Goal: Task Accomplishment & Management: Manage account settings

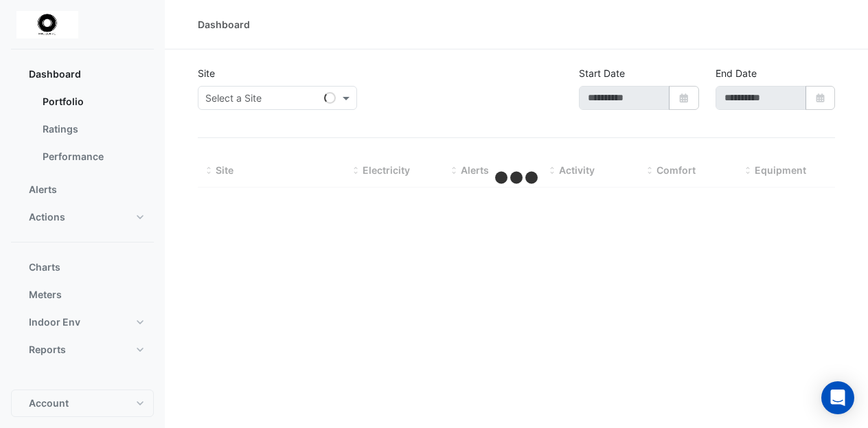
type input "**********"
select select "**"
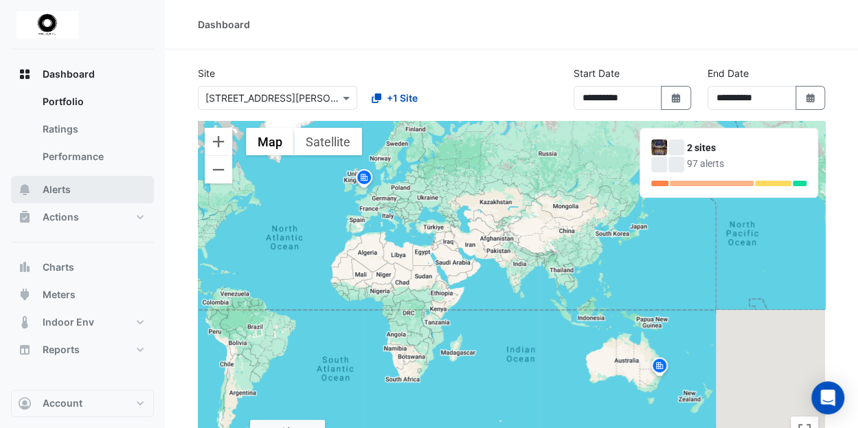
click at [67, 189] on span "Alerts" at bounding box center [57, 190] width 28 height 14
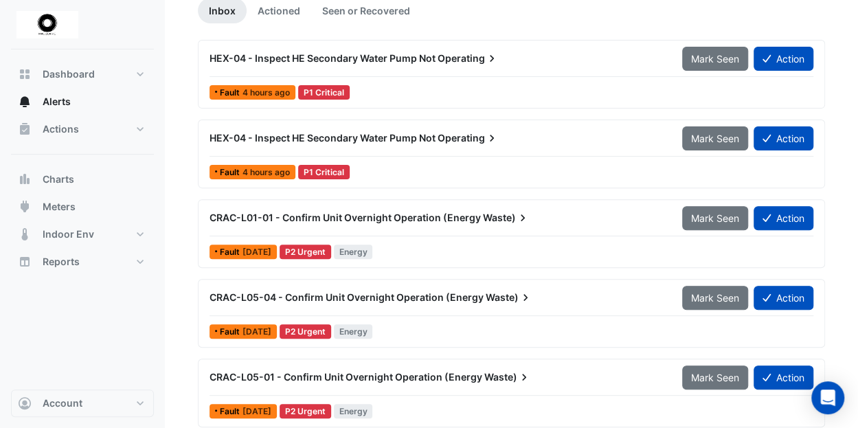
scroll to position [137, 0]
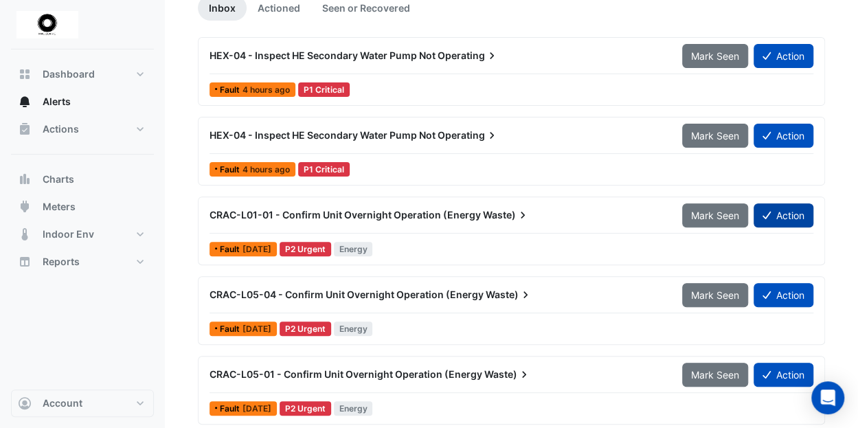
click at [787, 212] on button "Action" at bounding box center [783, 215] width 60 height 24
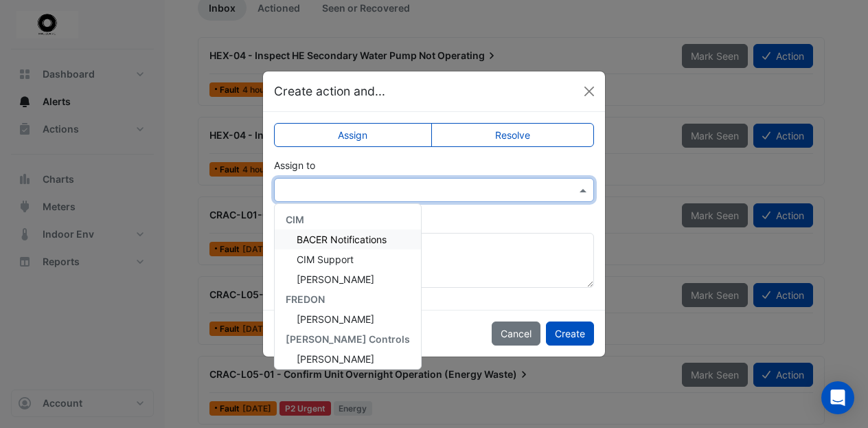
click at [585, 189] on span at bounding box center [584, 190] width 17 height 14
click at [325, 280] on span "[PERSON_NAME]" at bounding box center [336, 279] width 78 height 12
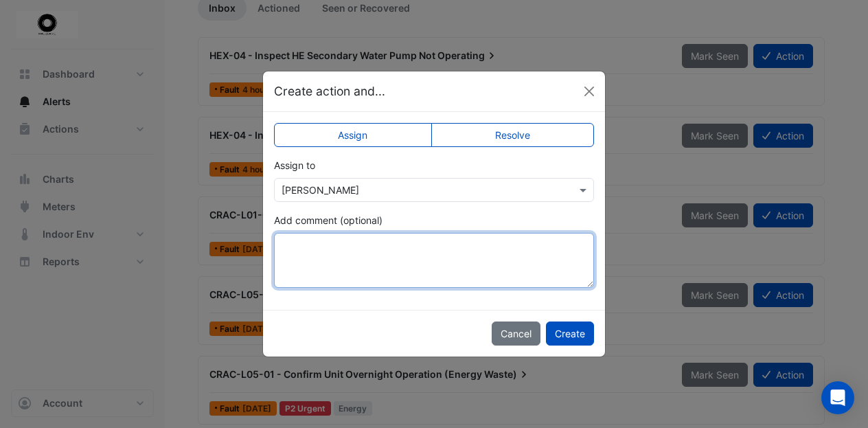
click at [293, 242] on textarea "Add comment (optional)" at bounding box center [434, 260] width 320 height 55
type textarea "**********"
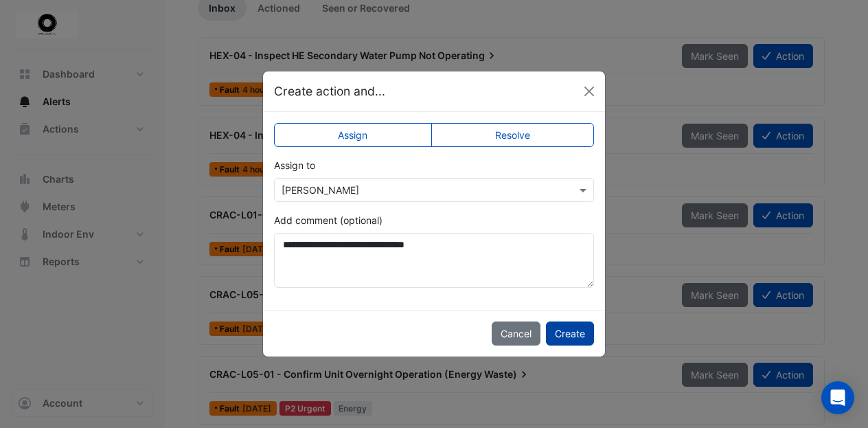
click at [574, 332] on button "Create" at bounding box center [570, 333] width 48 height 24
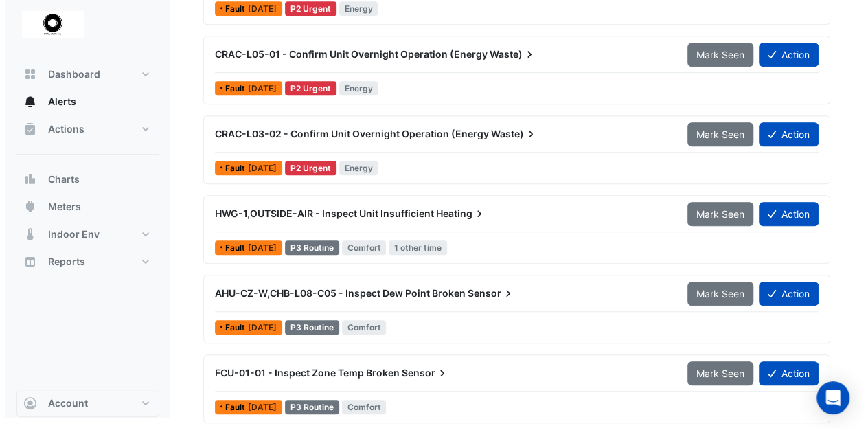
scroll to position [378, 0]
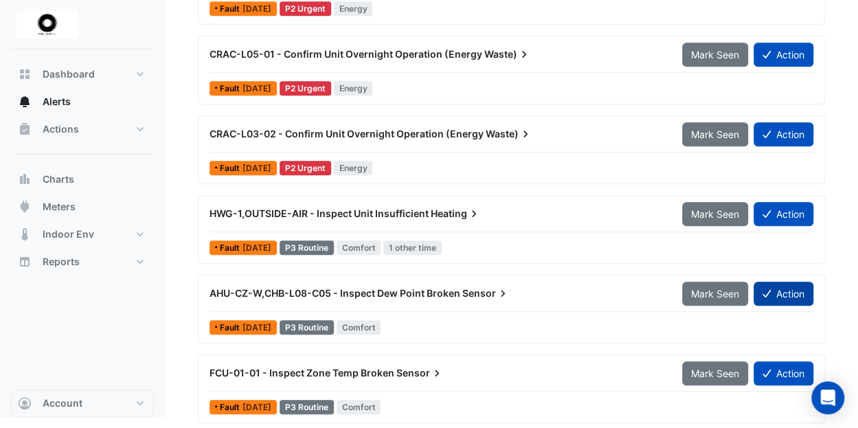
click at [793, 285] on button "Action" at bounding box center [783, 294] width 60 height 24
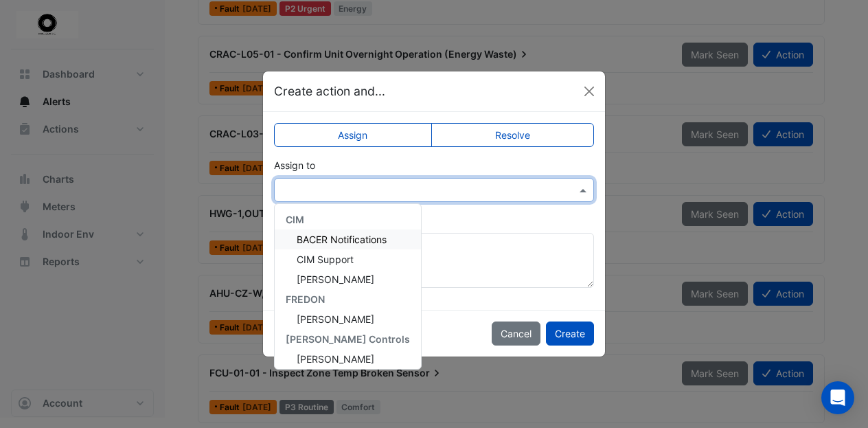
click at [584, 187] on span at bounding box center [584, 190] width 17 height 14
click at [330, 354] on span "[PERSON_NAME]" at bounding box center [336, 359] width 78 height 12
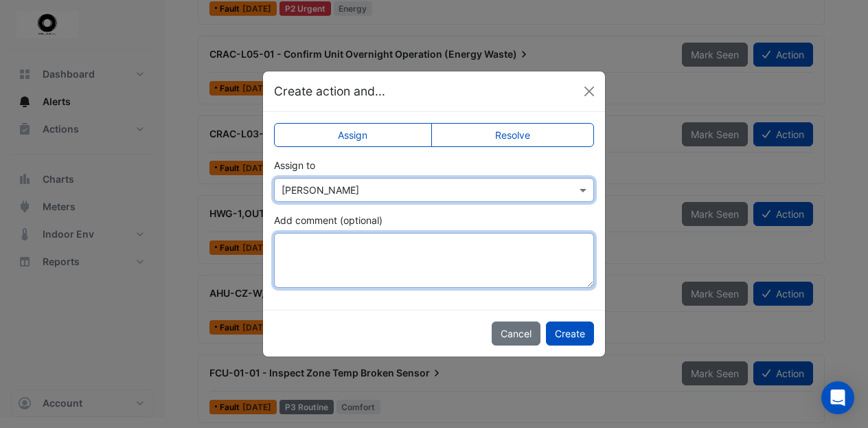
click at [306, 245] on textarea "Add comment (optional)" at bounding box center [434, 260] width 320 height 55
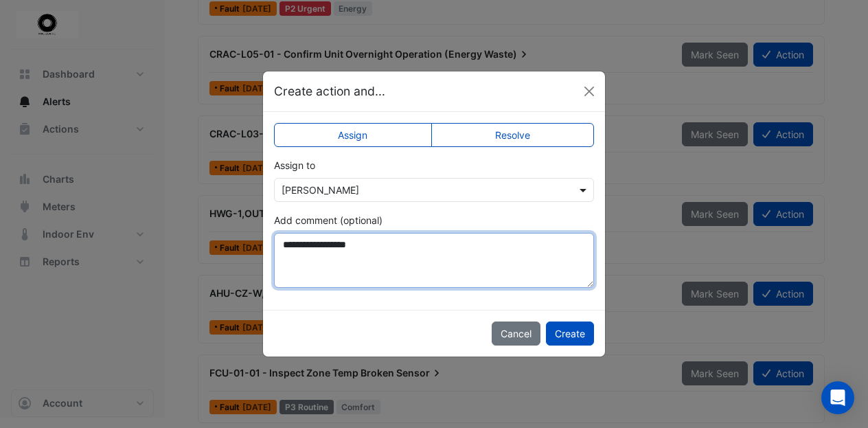
type textarea "**********"
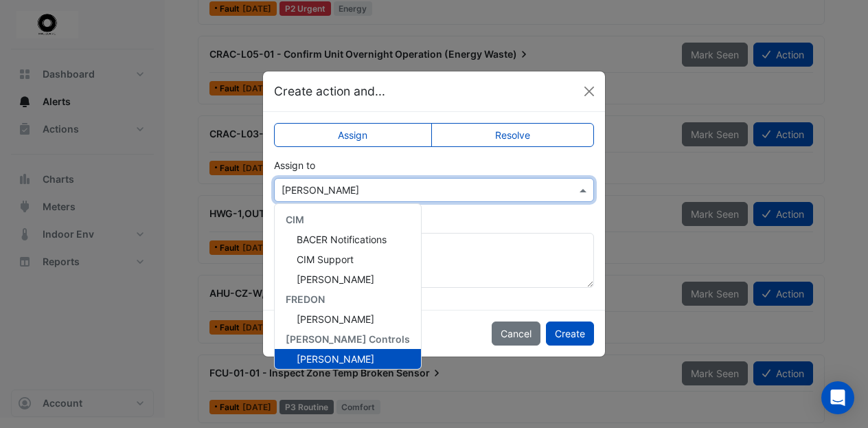
click at [585, 190] on span at bounding box center [584, 190] width 17 height 14
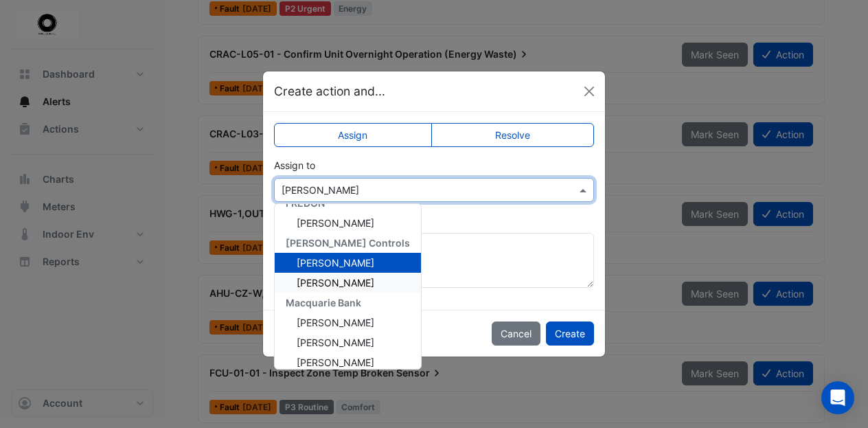
scroll to position [165, 0]
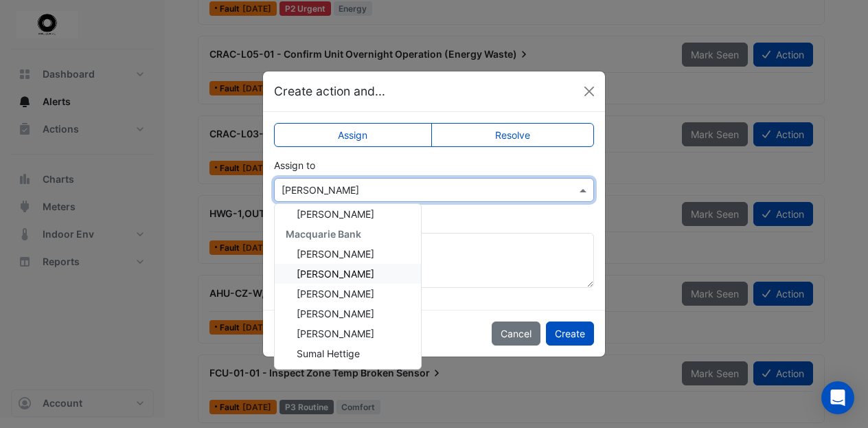
click at [347, 269] on span "[PERSON_NAME]" at bounding box center [336, 274] width 78 height 12
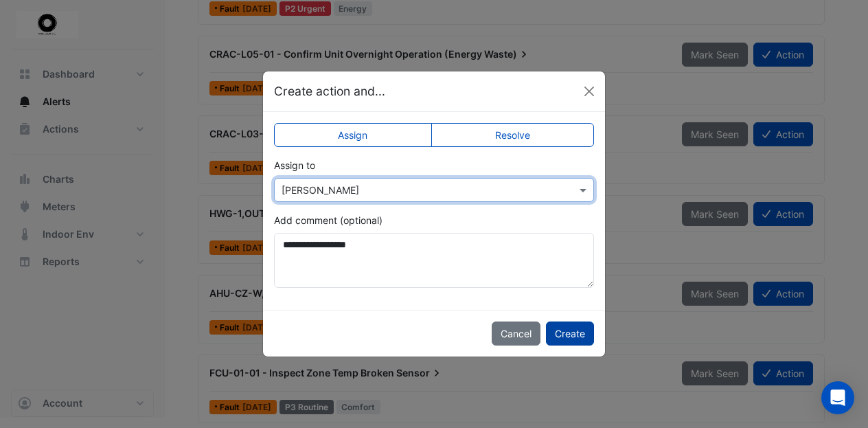
click at [568, 331] on button "Create" at bounding box center [570, 333] width 48 height 24
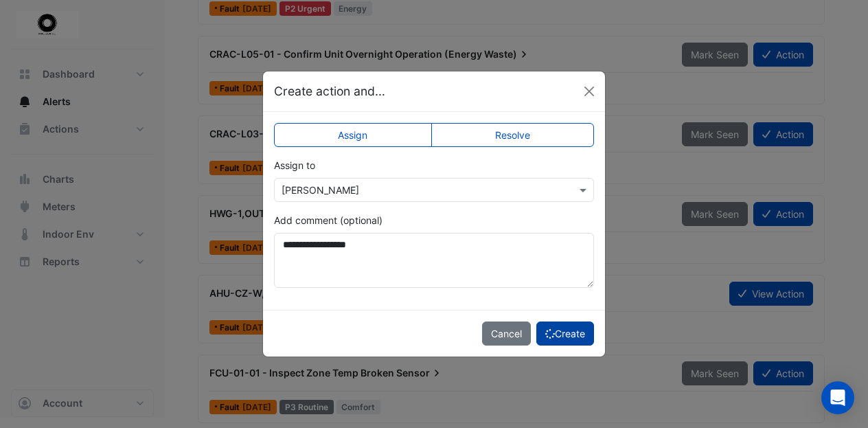
scroll to position [299, 0]
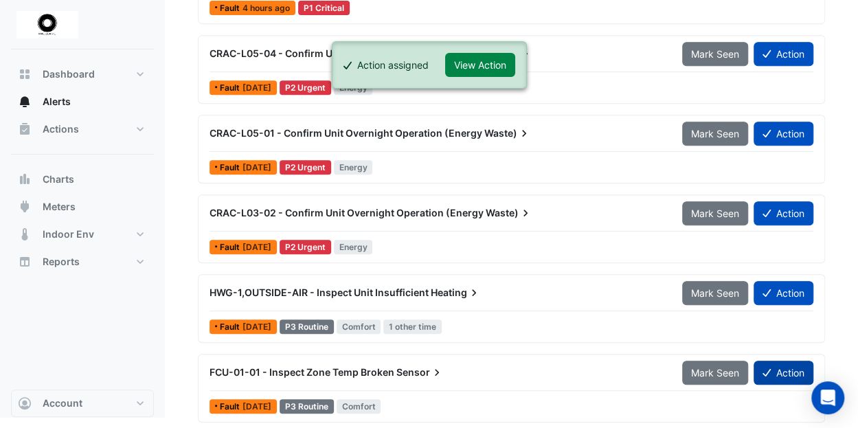
click at [783, 362] on button "Action" at bounding box center [783, 373] width 60 height 24
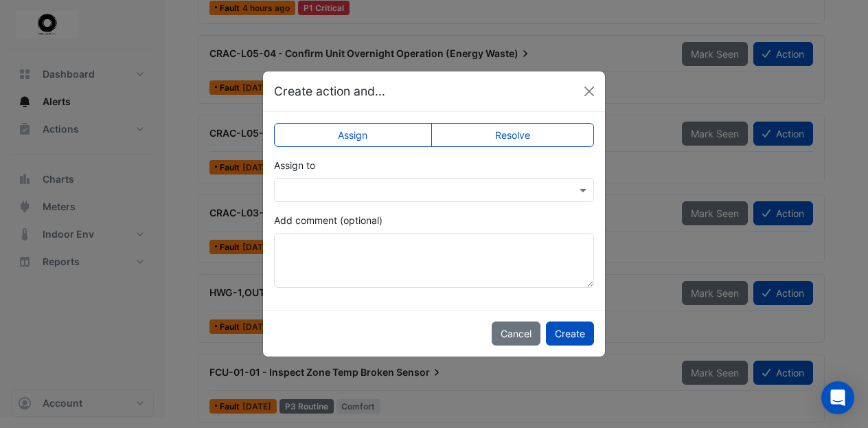
click at [309, 185] on input "text" at bounding box center [420, 190] width 277 height 14
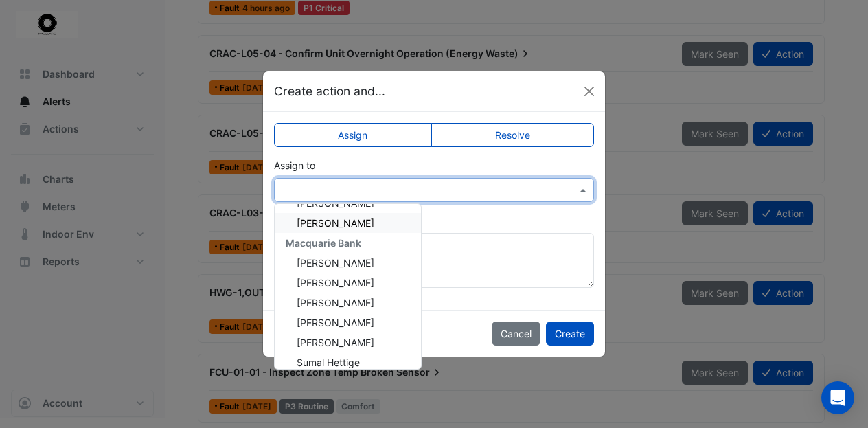
scroll to position [165, 0]
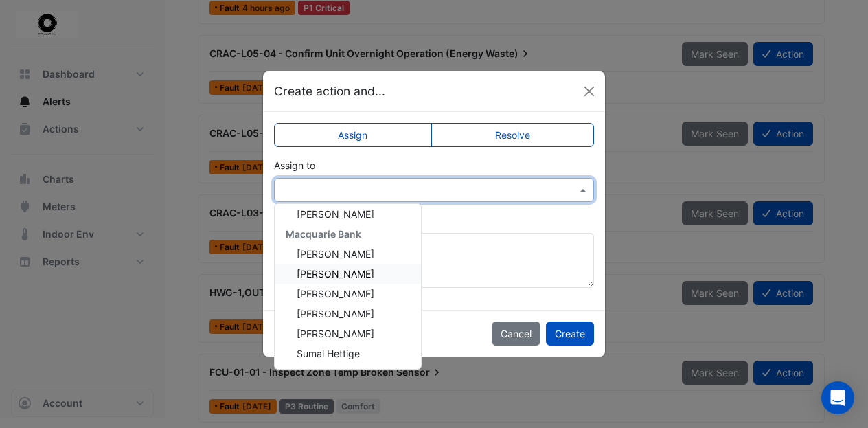
click at [332, 271] on span "[PERSON_NAME]" at bounding box center [336, 274] width 78 height 12
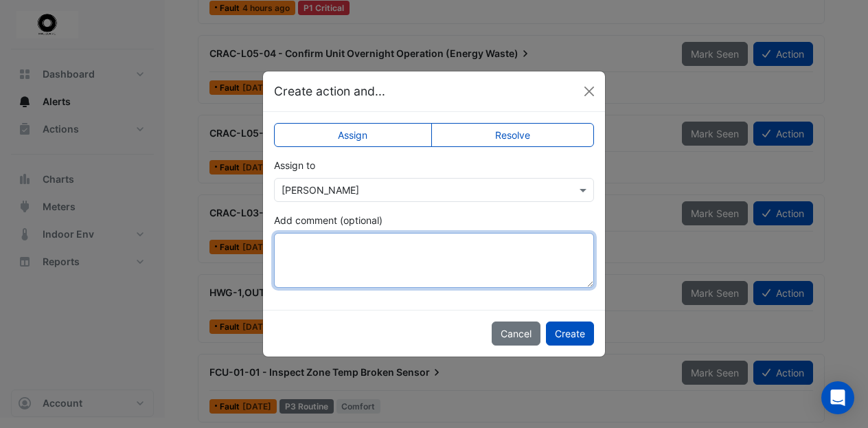
click at [302, 247] on textarea "Add comment (optional)" at bounding box center [434, 260] width 320 height 55
type textarea "**********"
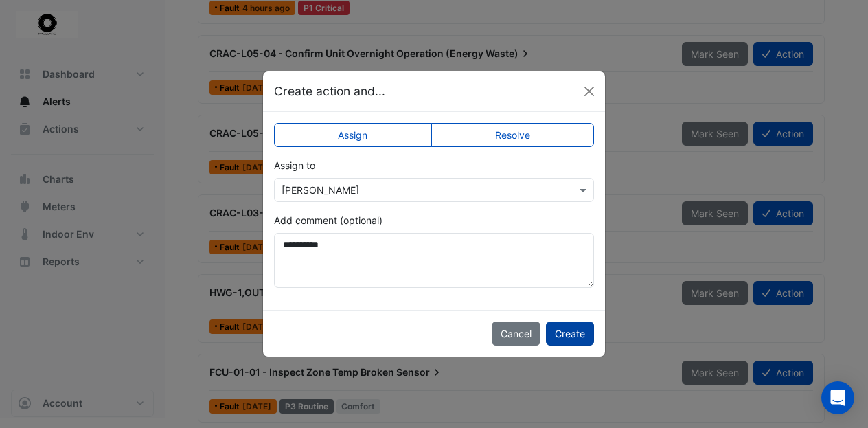
click at [576, 329] on button "Create" at bounding box center [570, 333] width 48 height 24
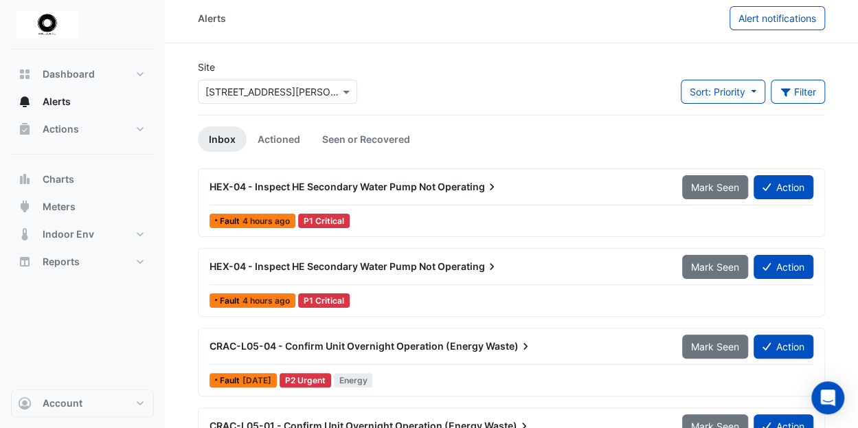
scroll to position [0, 0]
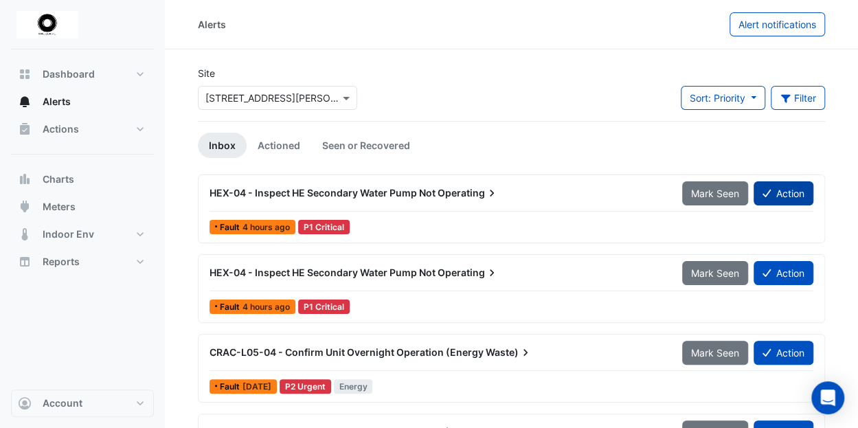
click at [787, 190] on button "Action" at bounding box center [783, 193] width 60 height 24
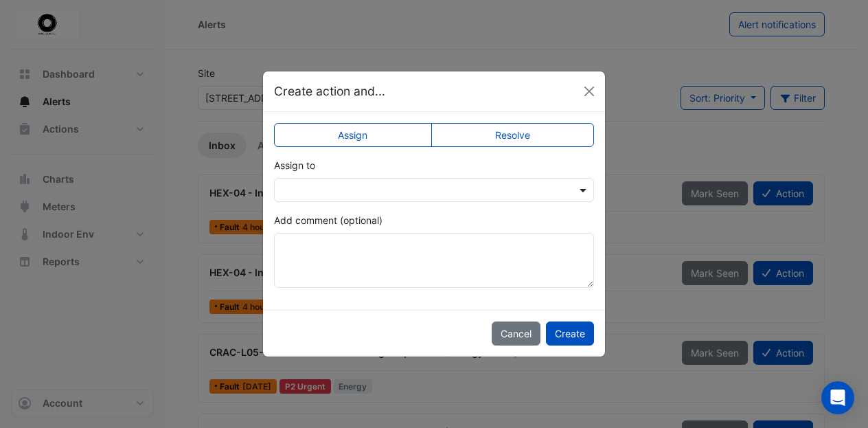
click at [585, 186] on span at bounding box center [584, 190] width 17 height 14
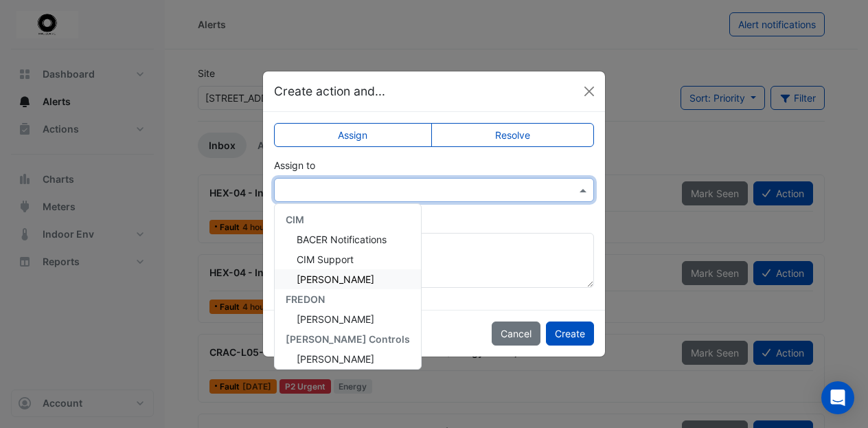
click at [339, 273] on span "[PERSON_NAME]" at bounding box center [336, 279] width 78 height 12
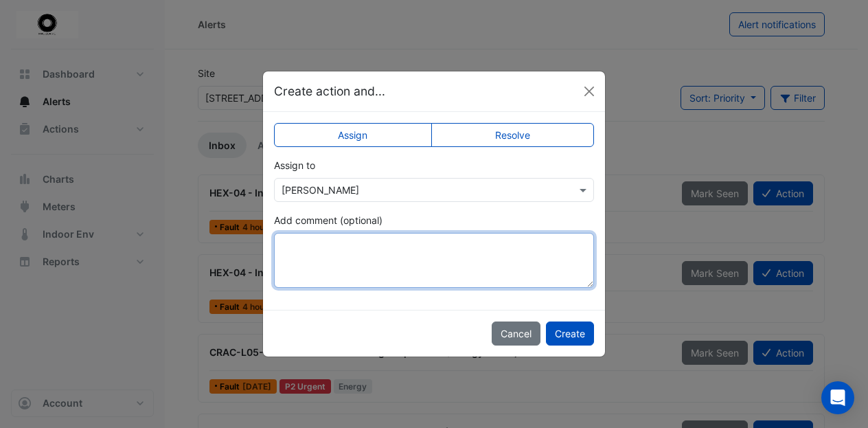
click at [310, 245] on textarea "Add comment (optional)" at bounding box center [434, 260] width 320 height 55
type textarea "**********"
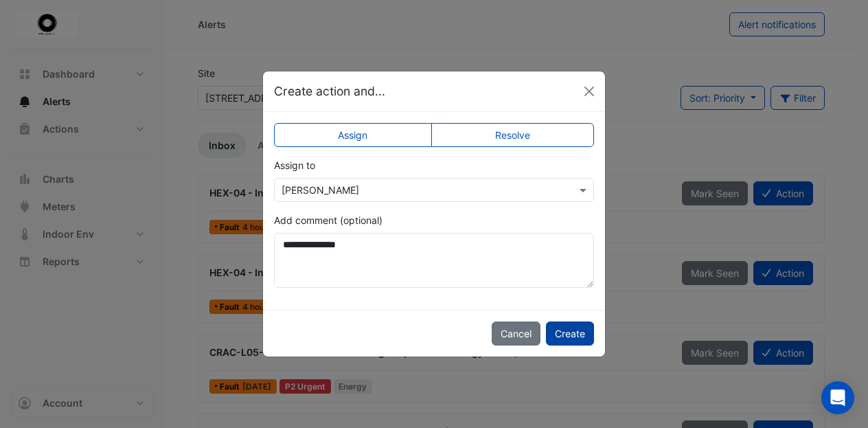
click at [570, 333] on button "Create" at bounding box center [570, 333] width 48 height 24
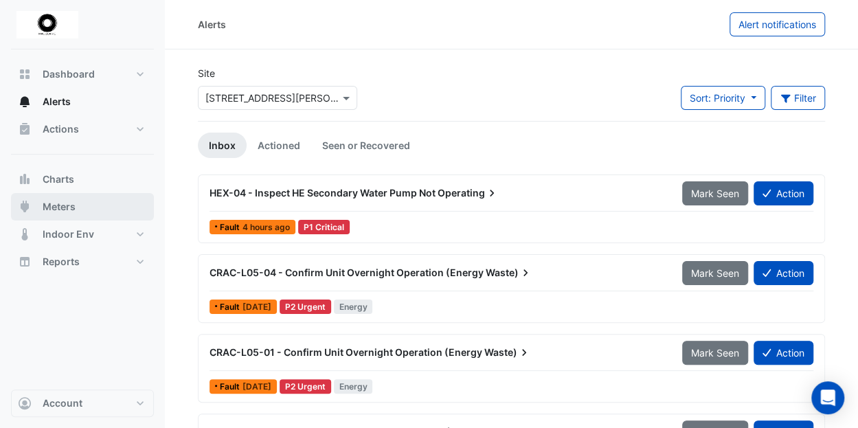
click at [67, 208] on span "Meters" at bounding box center [59, 207] width 33 height 14
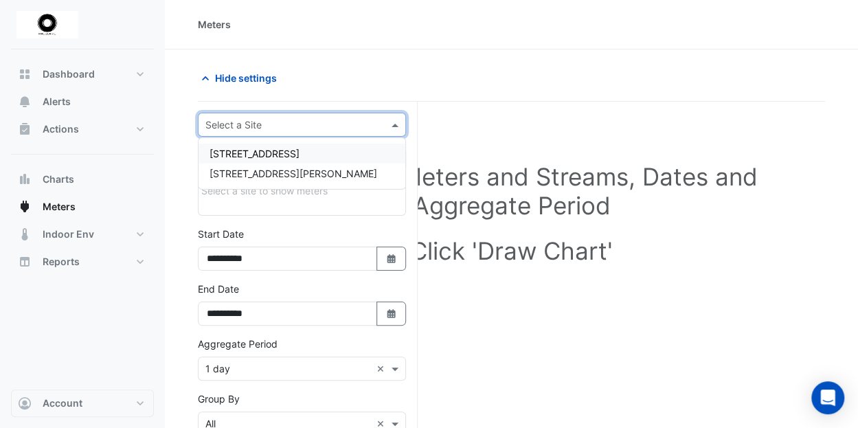
click at [398, 120] on span at bounding box center [396, 124] width 17 height 14
click at [283, 170] on div "[STREET_ADDRESS][PERSON_NAME]" at bounding box center [301, 173] width 207 height 20
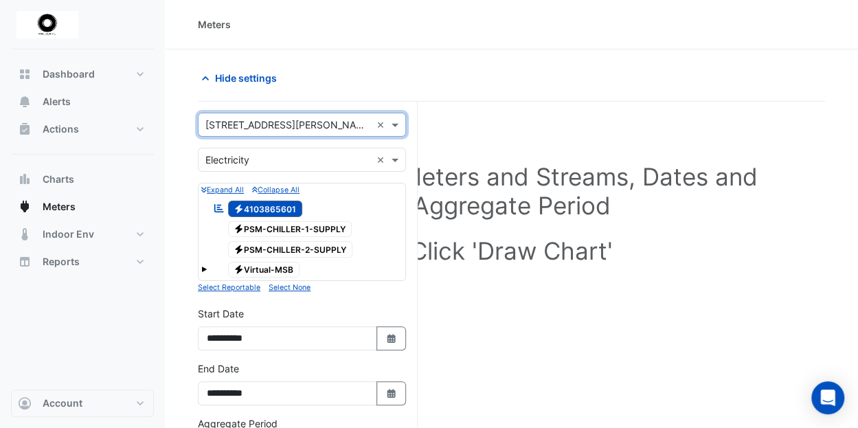
click at [236, 205] on icon "Electricity" at bounding box center [238, 209] width 10 height 8
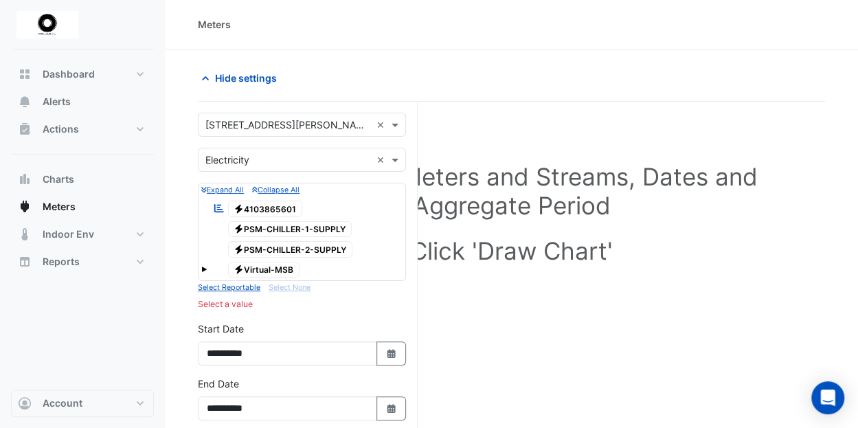
click at [249, 223] on span "Electricity PSM-CHILLER-1-SUPPLY" at bounding box center [290, 229] width 124 height 16
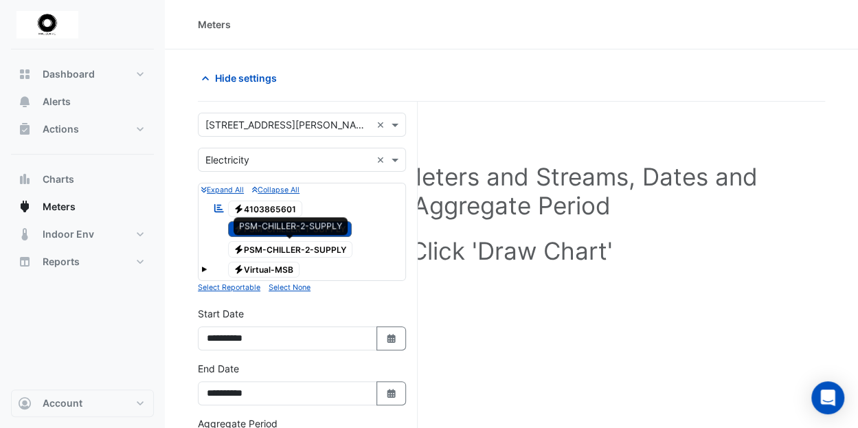
click at [247, 243] on span "Electricity PSM-CHILLER-2-SUPPLY" at bounding box center [290, 249] width 125 height 16
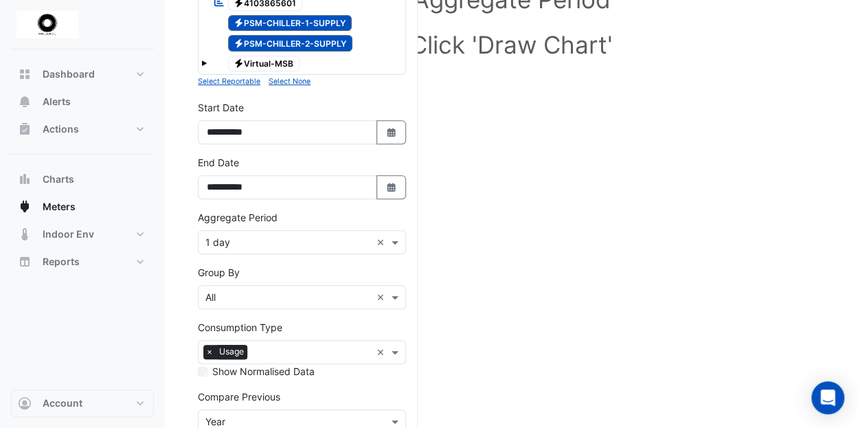
scroll to position [275, 0]
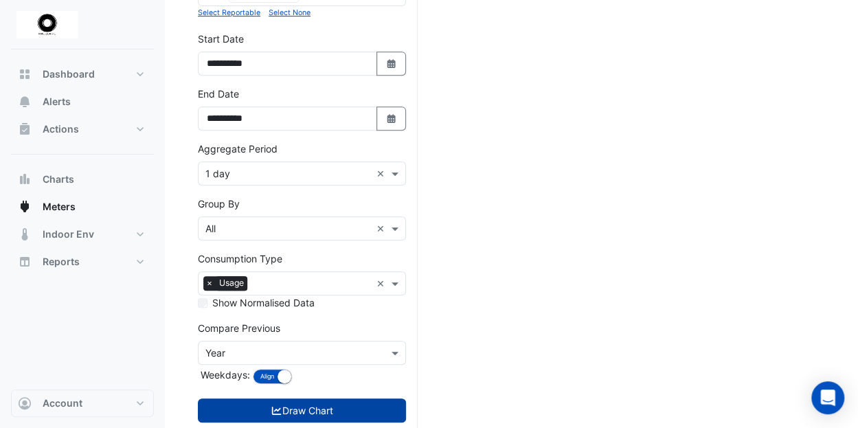
click at [341, 402] on button "Draw Chart" at bounding box center [302, 410] width 208 height 24
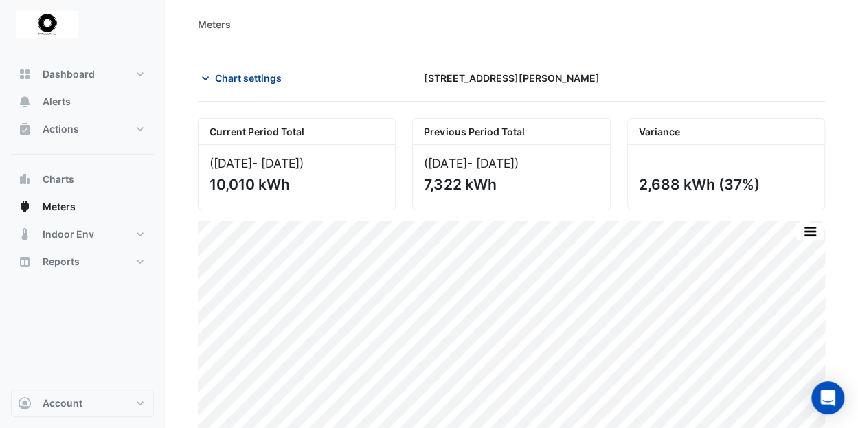
click at [246, 79] on span "Chart settings" at bounding box center [248, 78] width 67 height 14
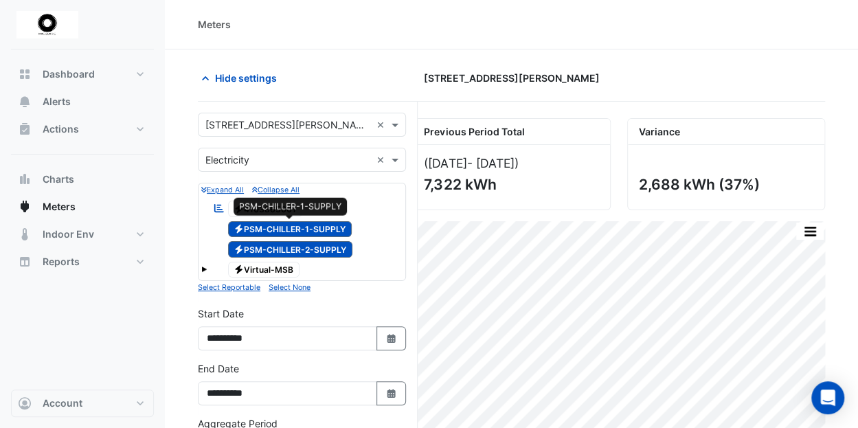
click at [240, 229] on icon "Electricity" at bounding box center [238, 229] width 10 height 8
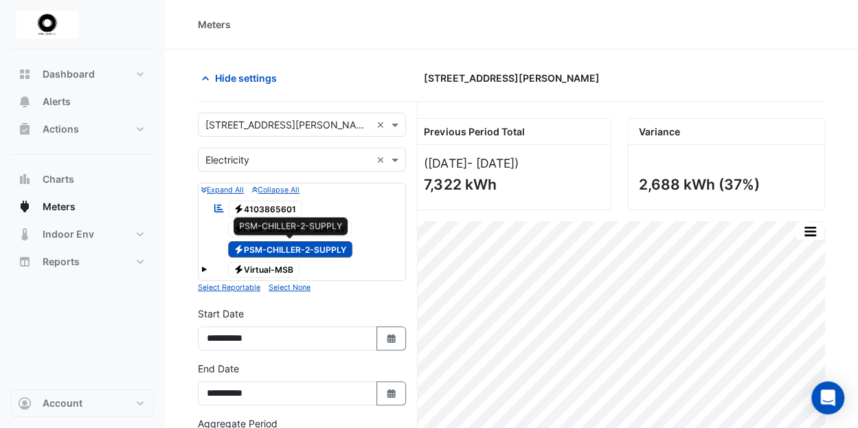
click at [240, 248] on icon "Electricity" at bounding box center [238, 249] width 10 height 8
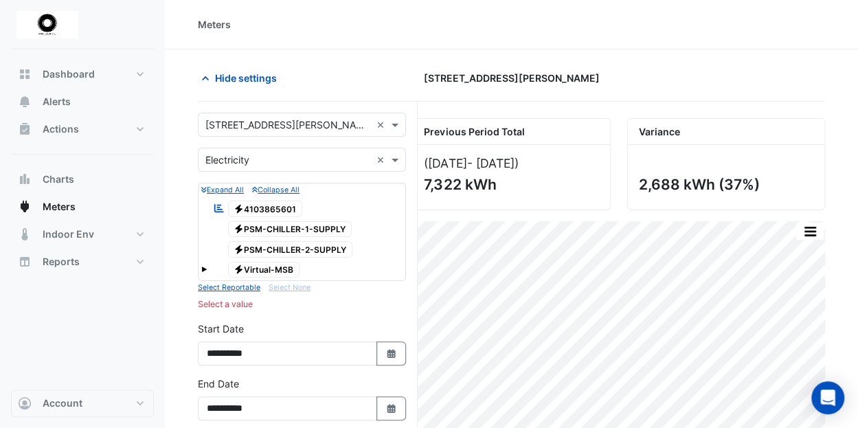
click at [202, 266] on span at bounding box center [203, 268] width 5 height 5
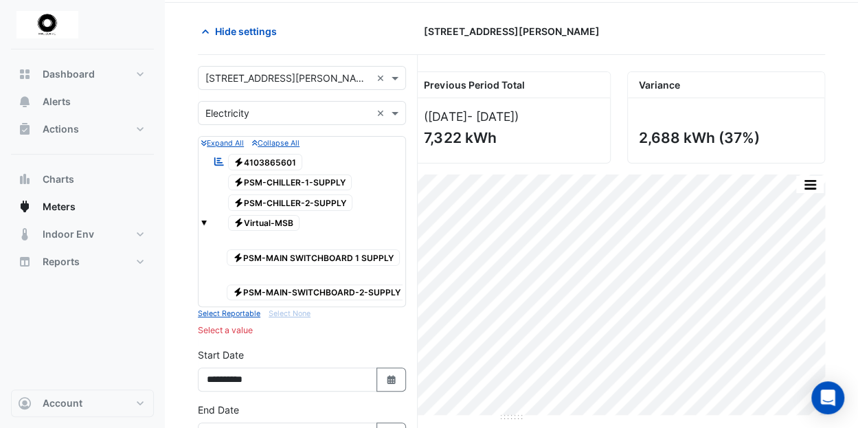
scroll to position [69, 0]
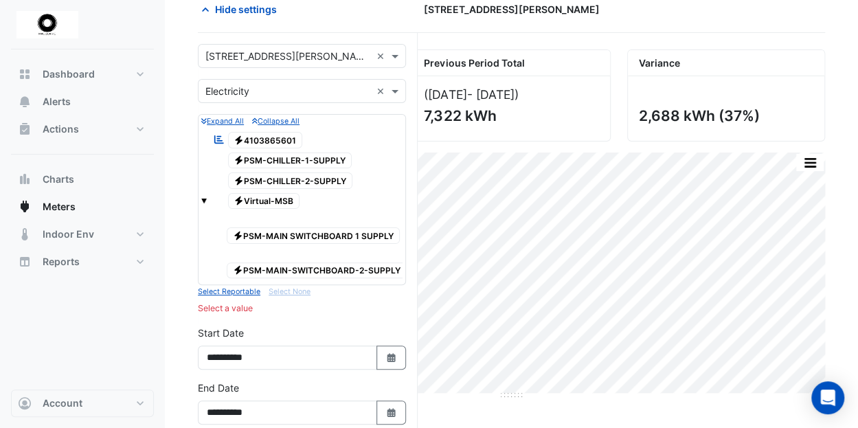
click at [284, 232] on span "Electricity PSM-MAIN SWITCHBOARD 1 SUPPLY" at bounding box center [313, 235] width 173 height 16
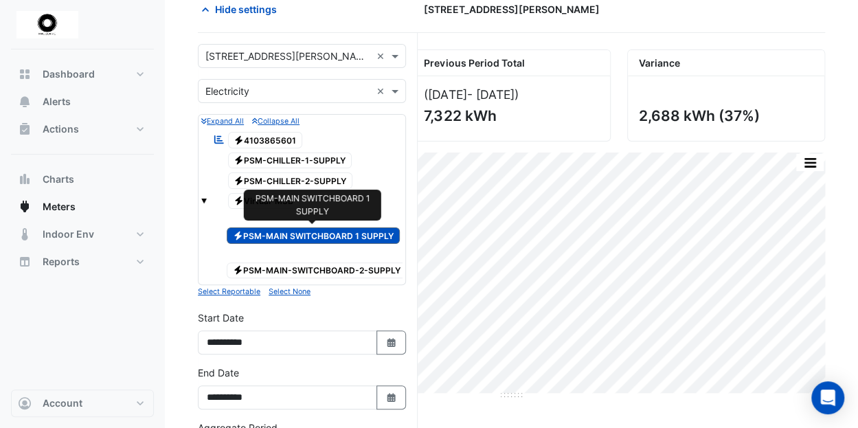
click at [249, 231] on span "Electricity PSM-MAIN SWITCHBOARD 1 SUPPLY" at bounding box center [313, 235] width 173 height 16
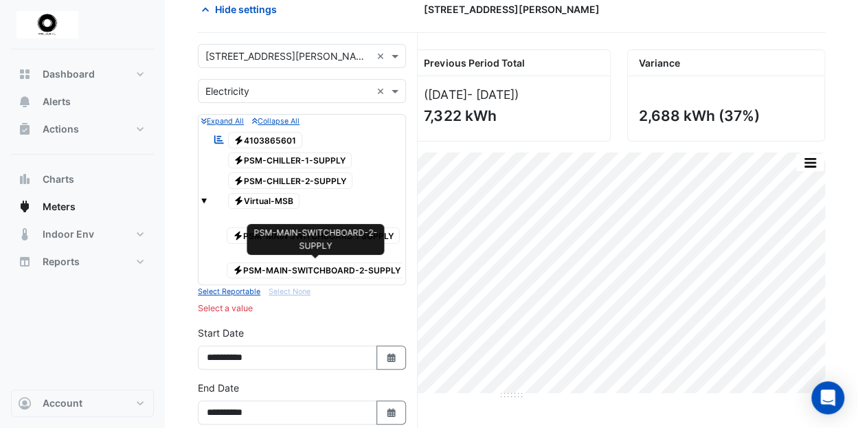
click at [284, 266] on span "Electricity PSM-MAIN-SWITCHBOARD-2-SUPPLY" at bounding box center [317, 270] width 180 height 16
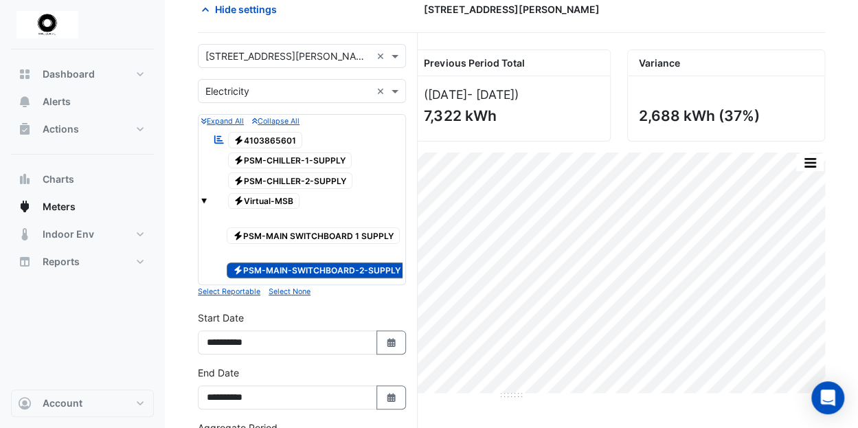
scroll to position [137, 0]
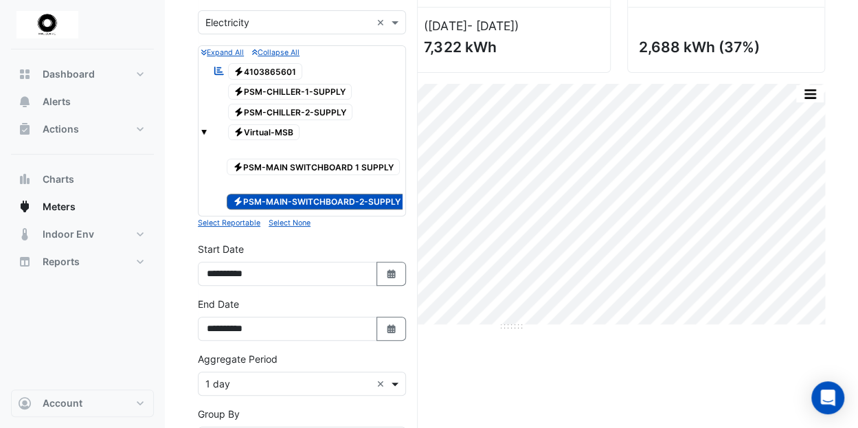
click at [395, 376] on span at bounding box center [396, 383] width 17 height 14
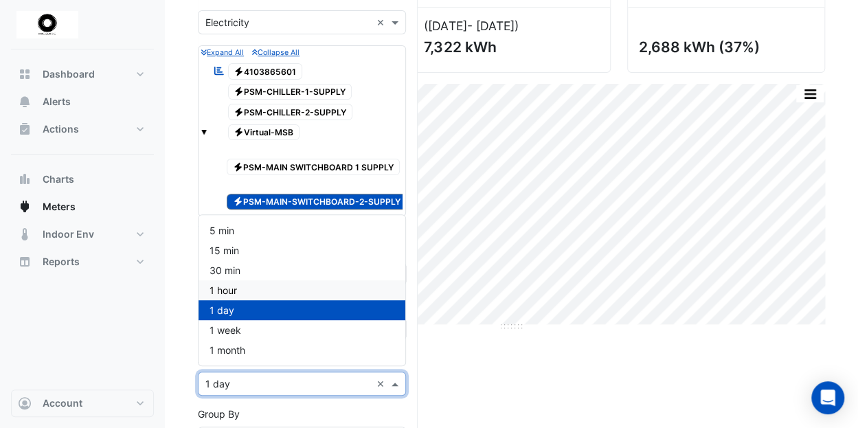
click at [231, 290] on span "1 hour" at bounding box center [222, 290] width 27 height 12
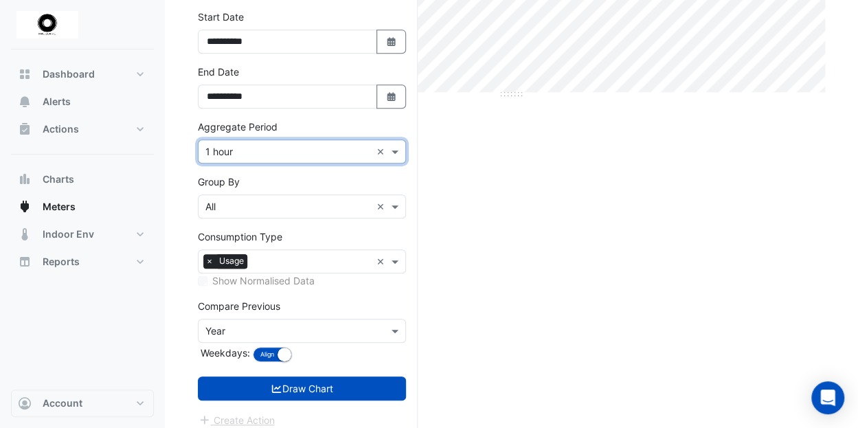
scroll to position [374, 0]
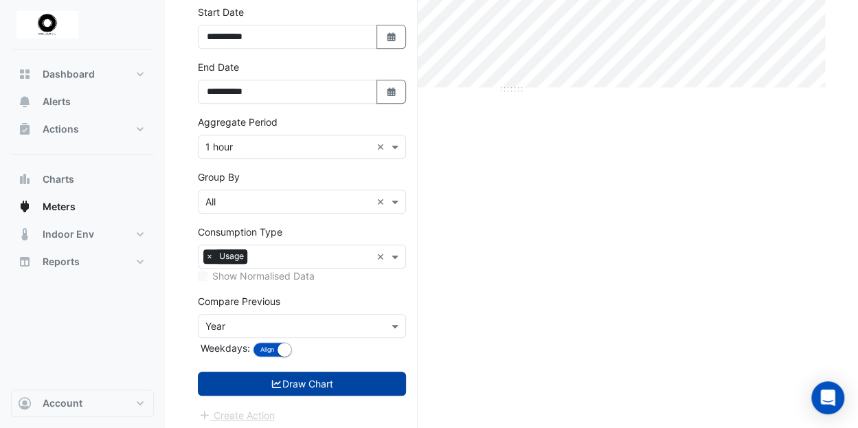
click at [343, 381] on button "Draw Chart" at bounding box center [302, 384] width 208 height 24
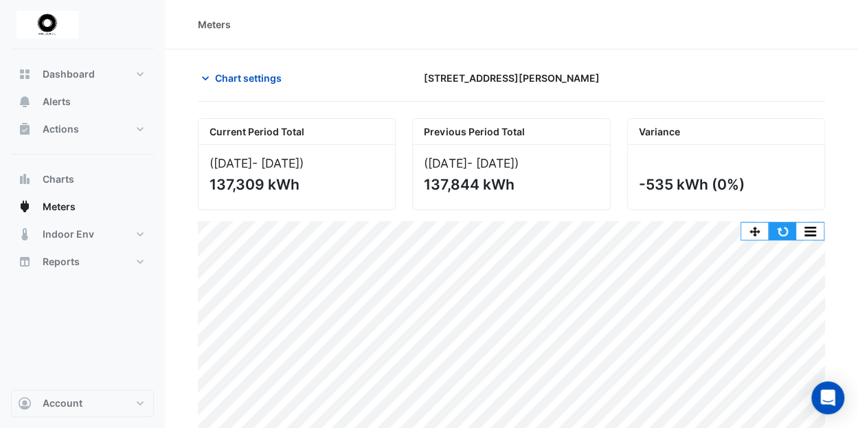
click at [784, 224] on button "button" at bounding box center [781, 231] width 27 height 17
click at [780, 227] on button "button" at bounding box center [781, 231] width 27 height 17
click at [71, 174] on span "Charts" at bounding box center [59, 179] width 32 height 14
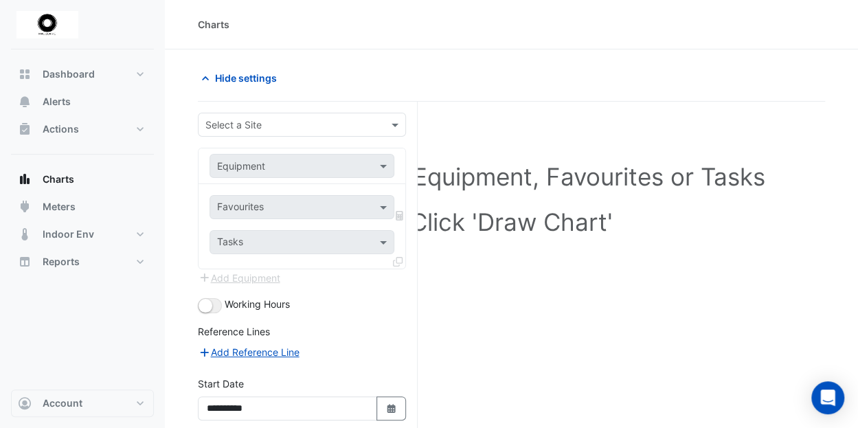
click at [230, 118] on input "text" at bounding box center [288, 125] width 166 height 14
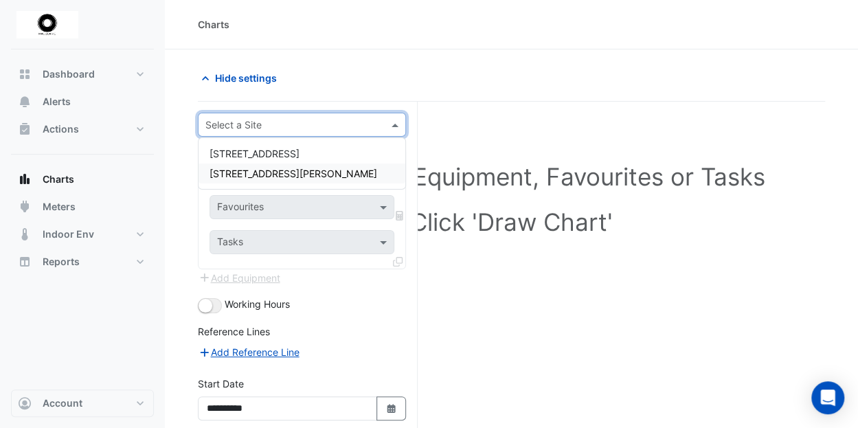
click at [257, 170] on span "[STREET_ADDRESS][PERSON_NAME]" at bounding box center [293, 174] width 168 height 12
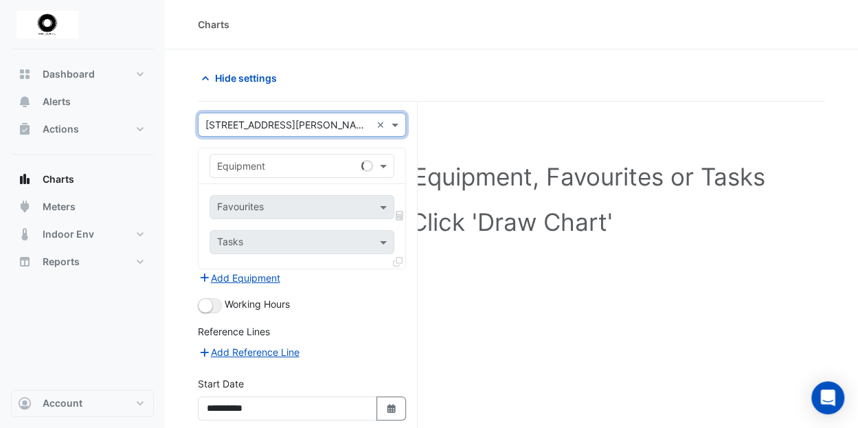
click at [255, 162] on input "text" at bounding box center [288, 166] width 142 height 14
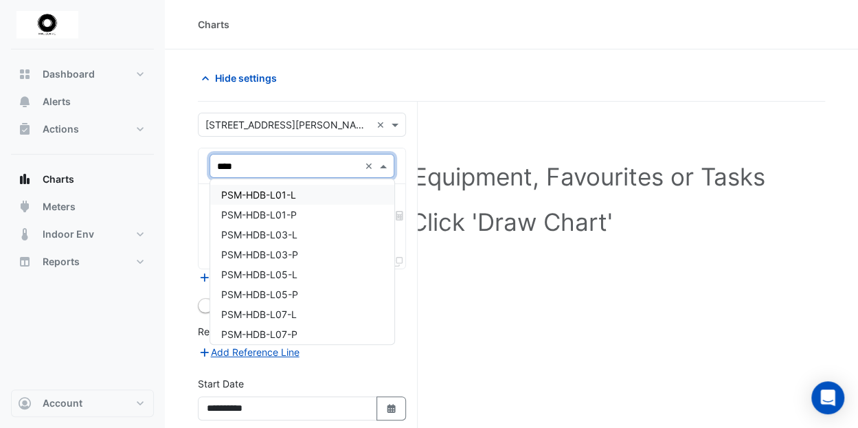
type input "*****"
click at [280, 198] on span "PSM-HDB-L01-L" at bounding box center [258, 195] width 75 height 12
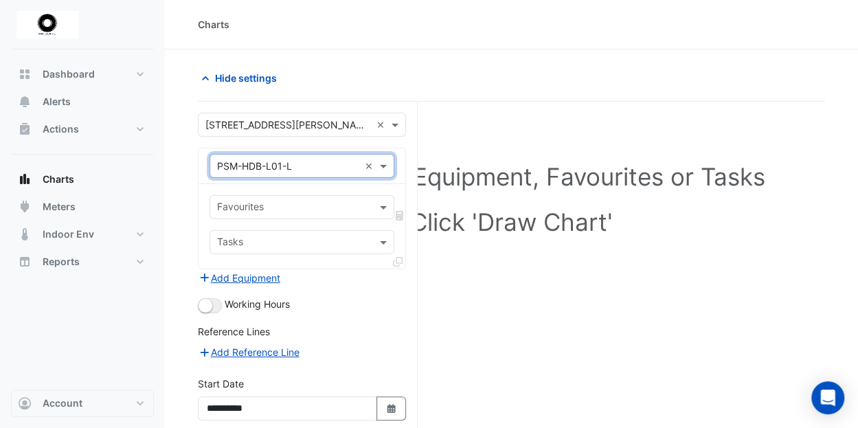
click at [284, 205] on input "text" at bounding box center [294, 208] width 154 height 14
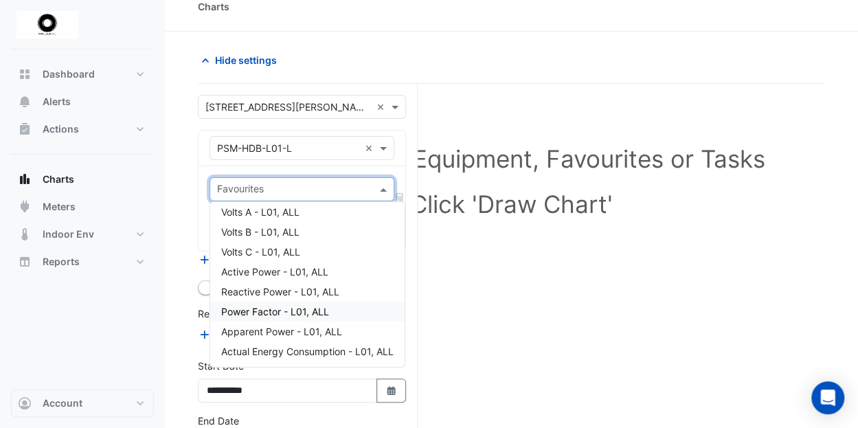
scroll to position [69, 0]
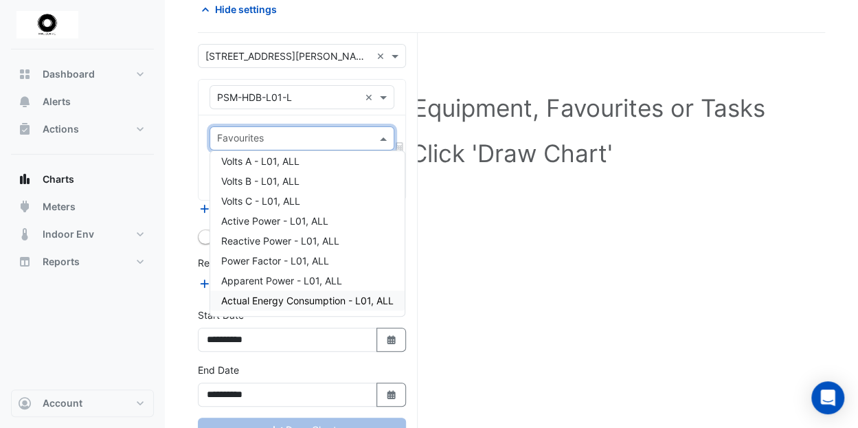
click at [286, 301] on span "Actual Energy Consumption - L01, ALL" at bounding box center [307, 301] width 172 height 12
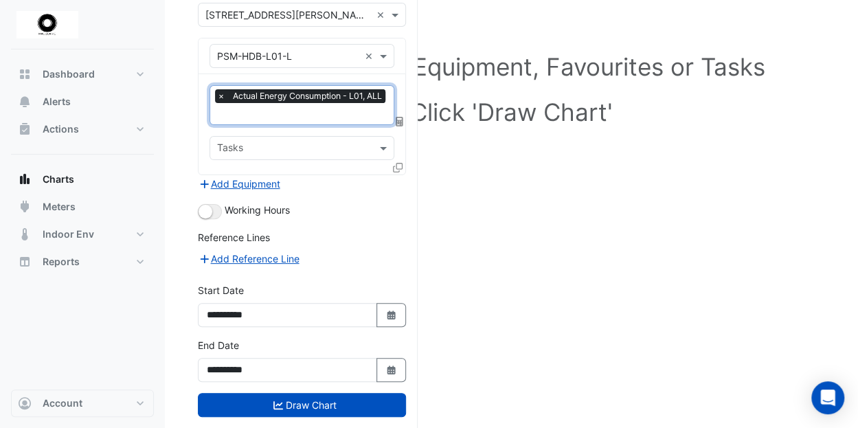
scroll to position [129, 0]
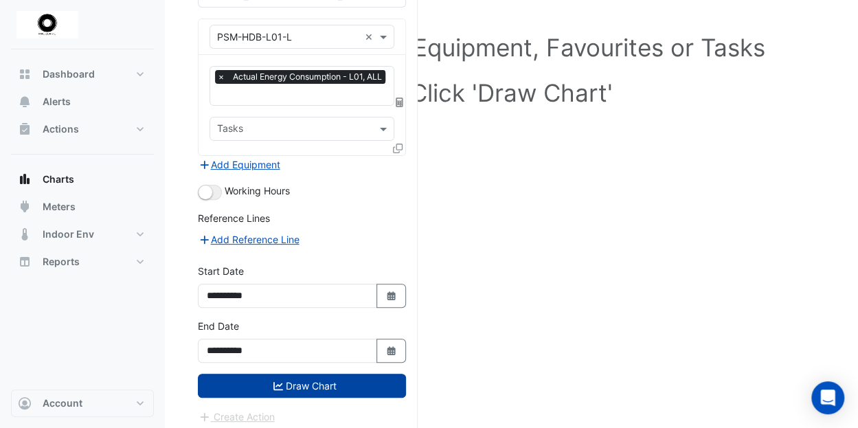
click at [315, 374] on button "Draw Chart" at bounding box center [302, 386] width 208 height 24
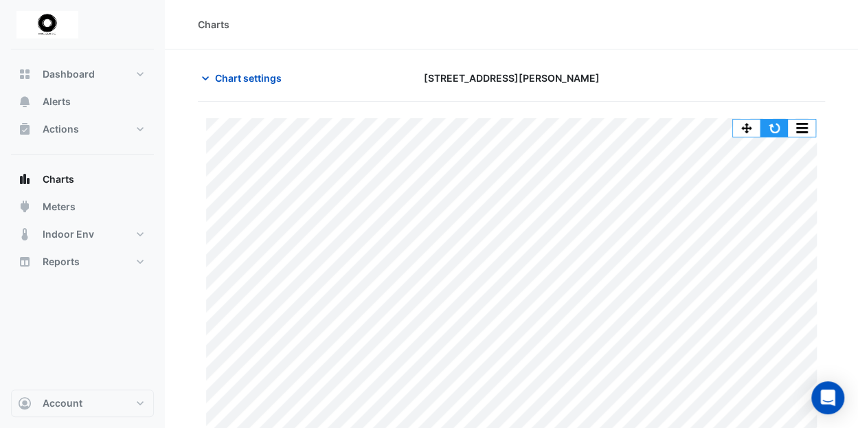
click at [774, 127] on button "button" at bounding box center [773, 127] width 27 height 17
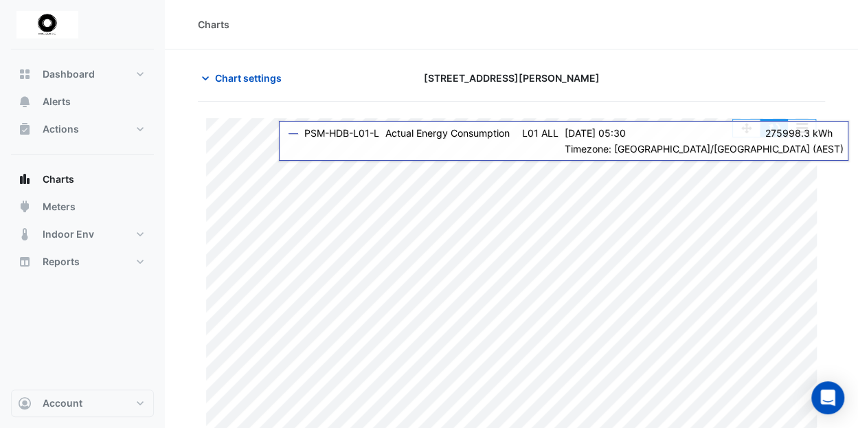
click at [782, 130] on button "button" at bounding box center [773, 127] width 27 height 17
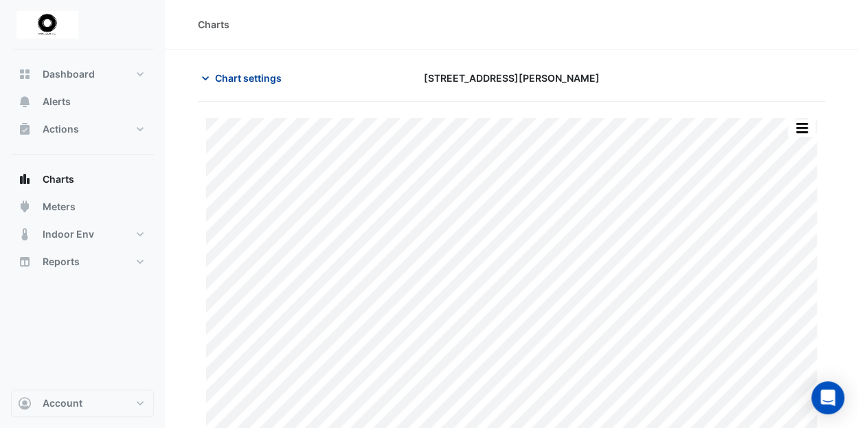
click at [229, 73] on span "Chart settings" at bounding box center [248, 78] width 67 height 14
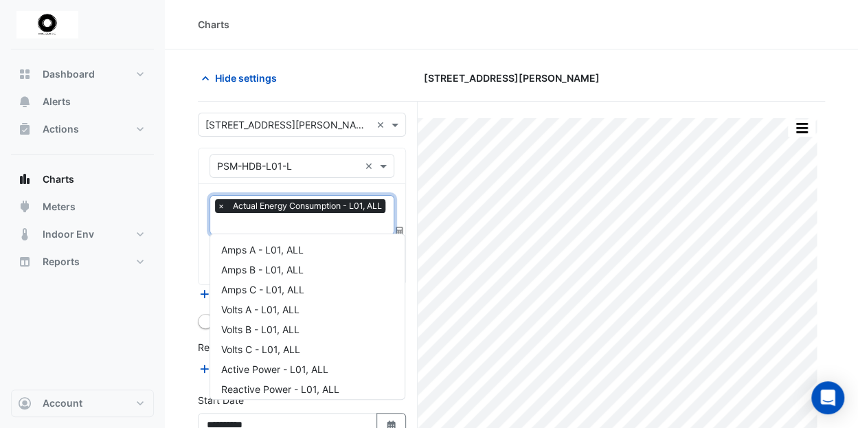
scroll to position [65, 0]
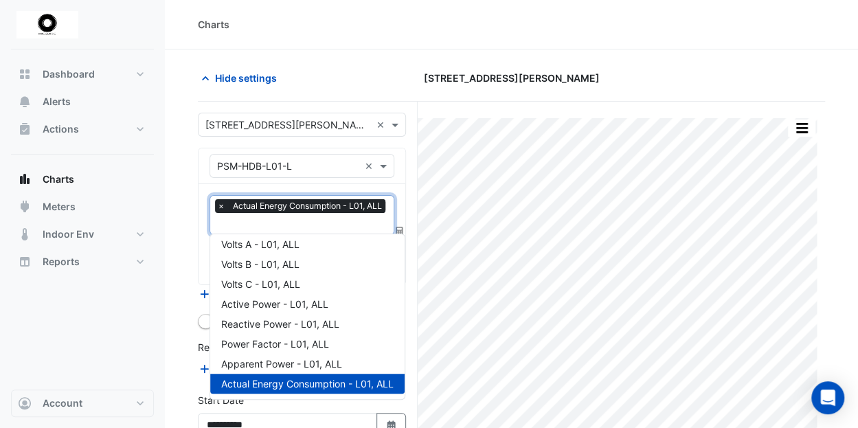
click at [273, 222] on input "text" at bounding box center [303, 225] width 172 height 14
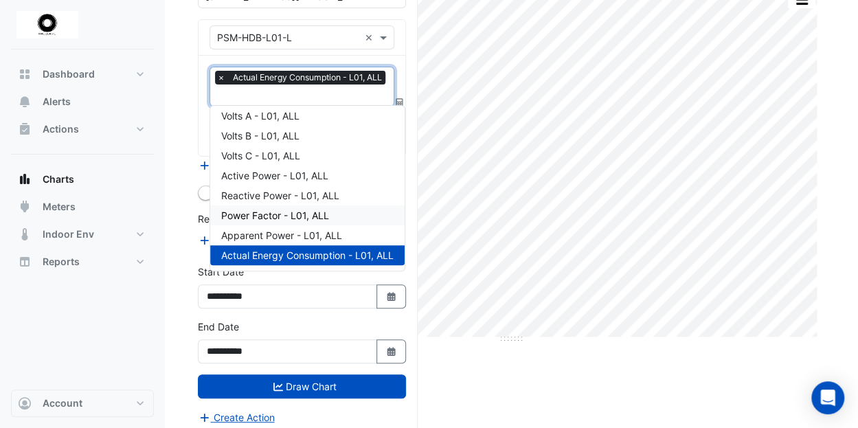
scroll to position [129, 0]
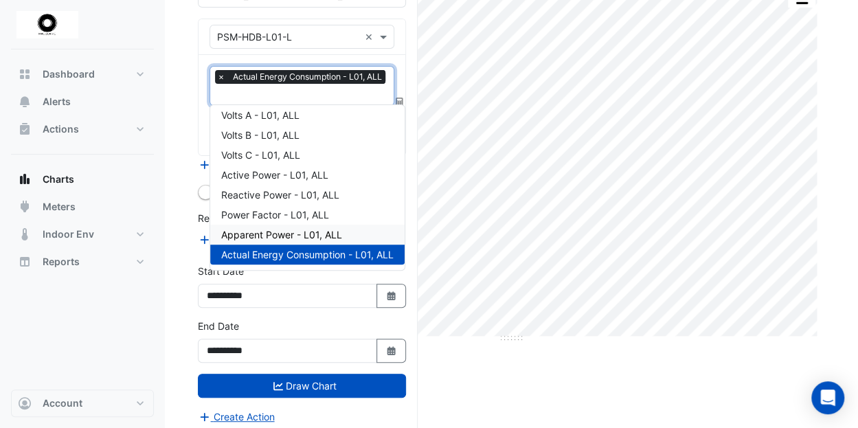
click at [286, 235] on span "Apparent Power - L01, ALL" at bounding box center [281, 235] width 121 height 12
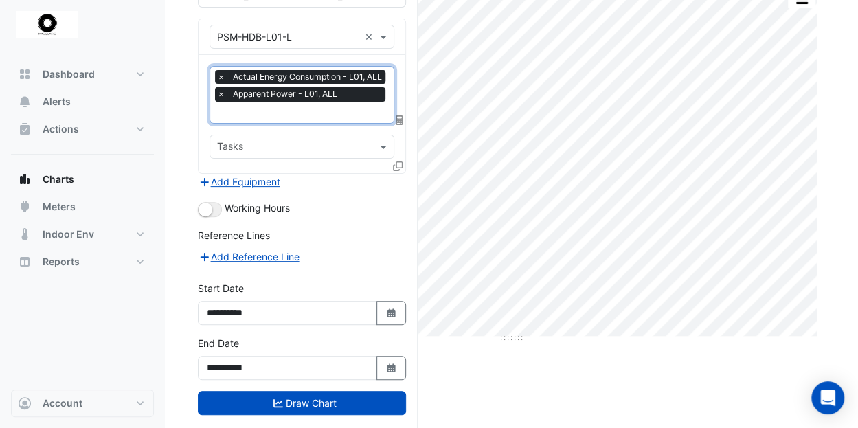
click at [221, 95] on span "×" at bounding box center [221, 94] width 12 height 14
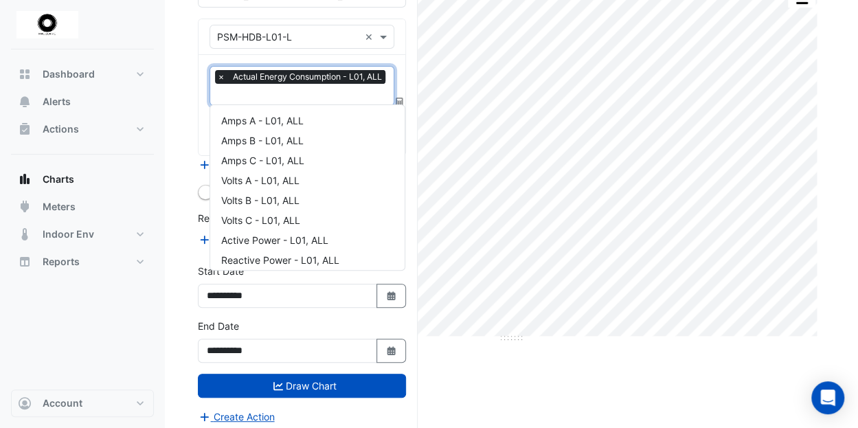
click at [231, 101] on div at bounding box center [302, 96] width 174 height 18
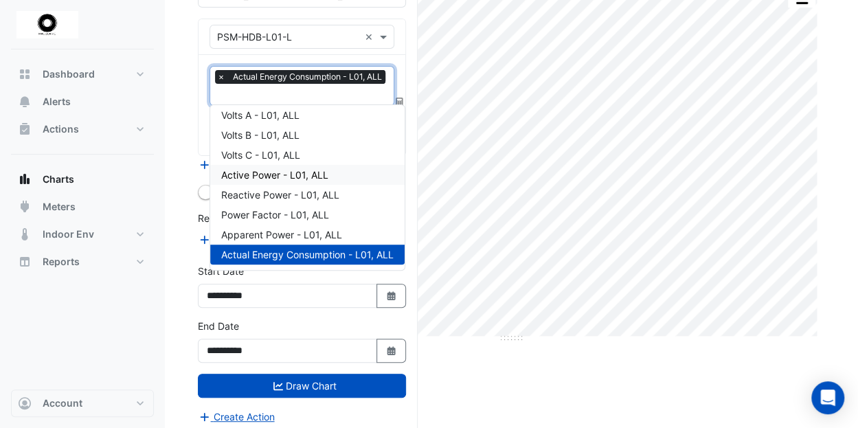
click at [258, 176] on span "Active Power - L01, ALL" at bounding box center [274, 175] width 107 height 12
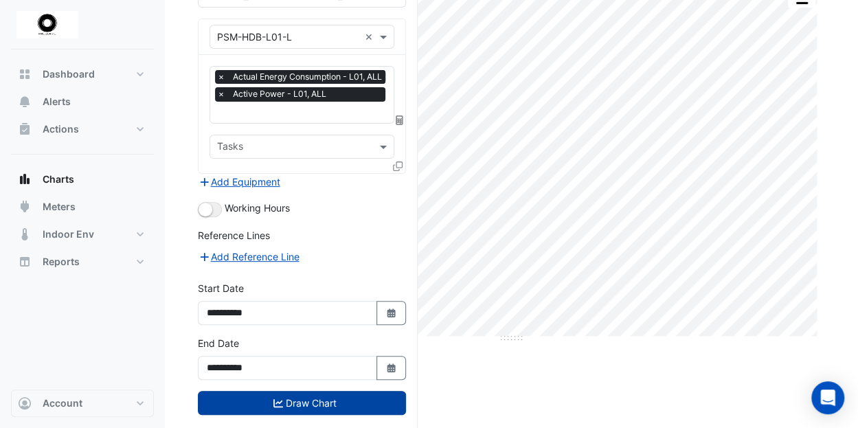
click at [301, 405] on button "Draw Chart" at bounding box center [302, 403] width 208 height 24
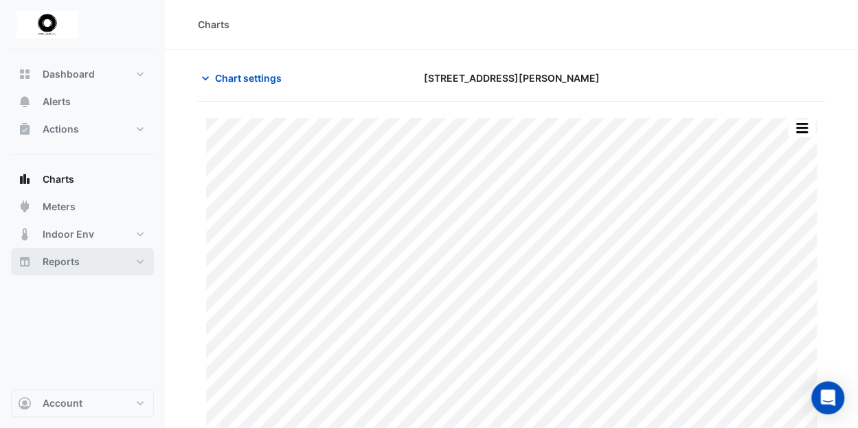
click at [59, 259] on span "Reports" at bounding box center [61, 262] width 37 height 14
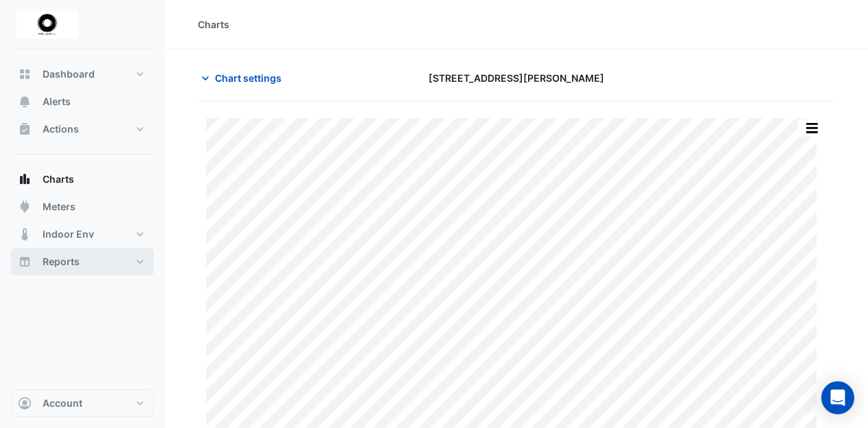
select select "**"
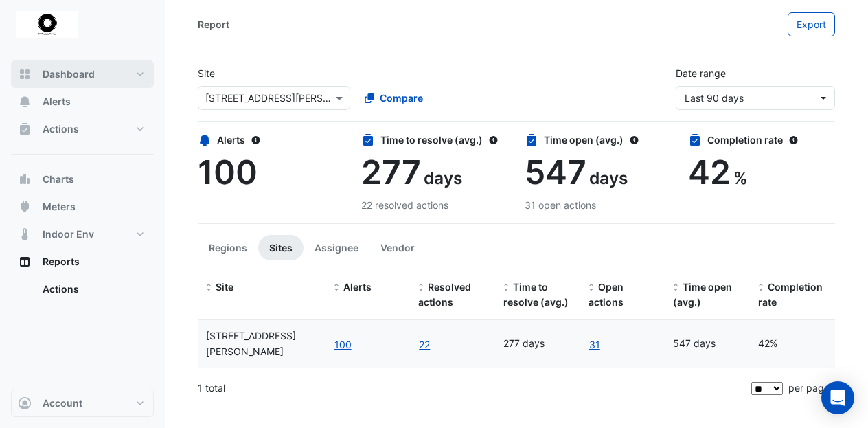
click at [74, 74] on span "Dashboard" at bounding box center [69, 74] width 52 height 14
select select "**"
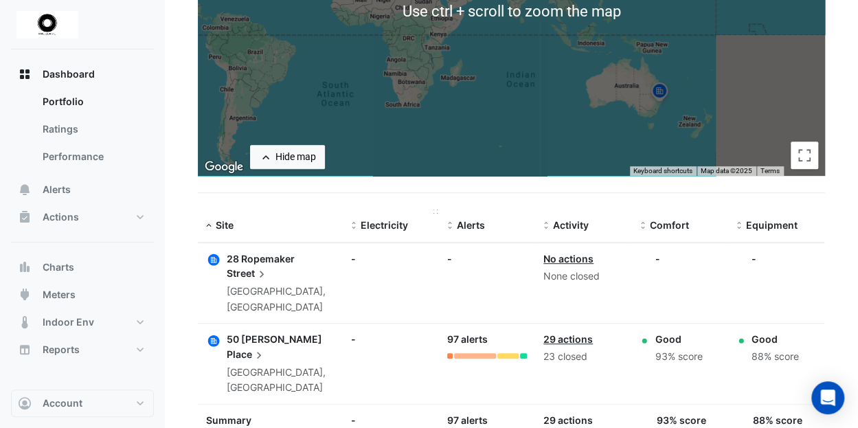
scroll to position [299, 0]
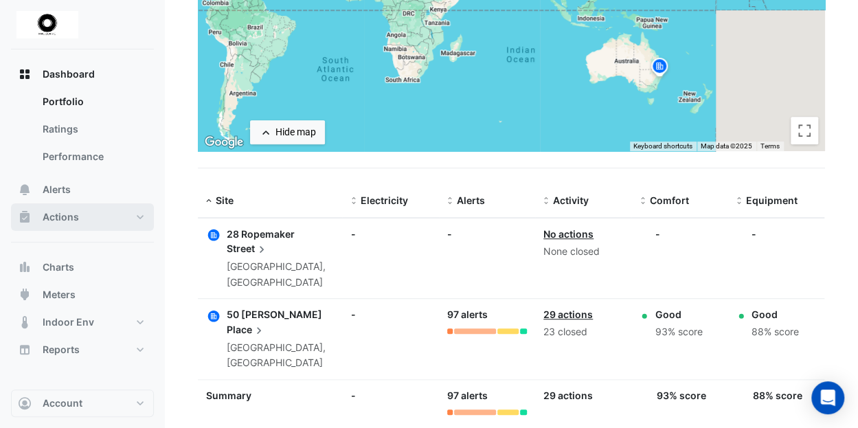
click at [139, 210] on button "Actions" at bounding box center [82, 216] width 143 height 27
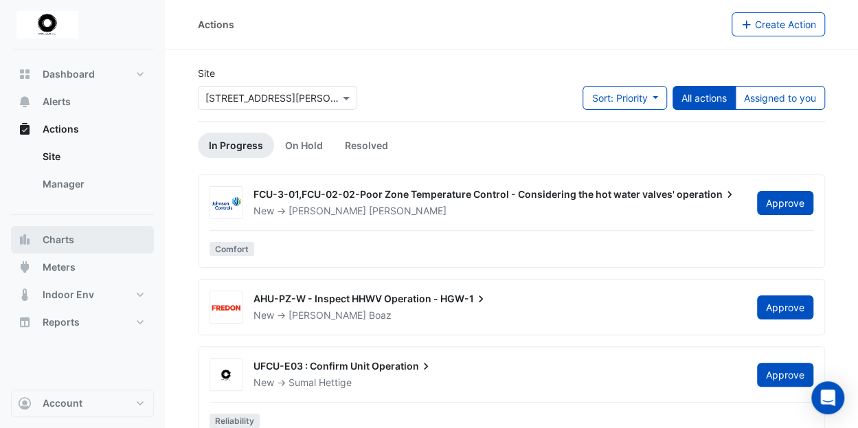
click at [63, 238] on span "Charts" at bounding box center [59, 240] width 32 height 14
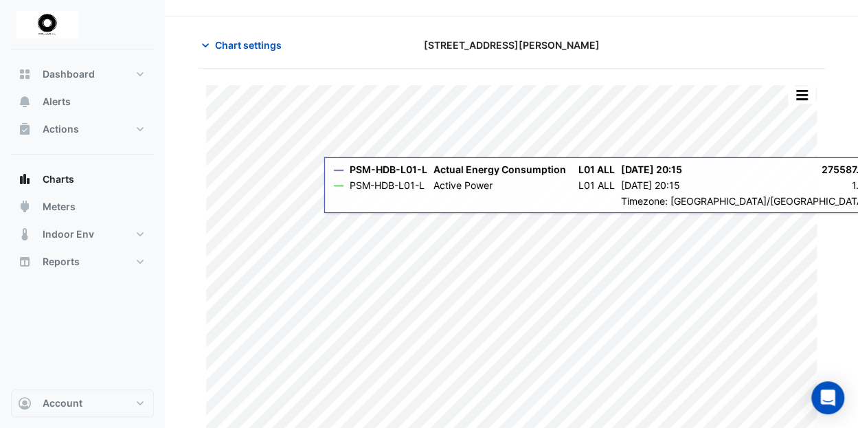
scroll to position [43, 0]
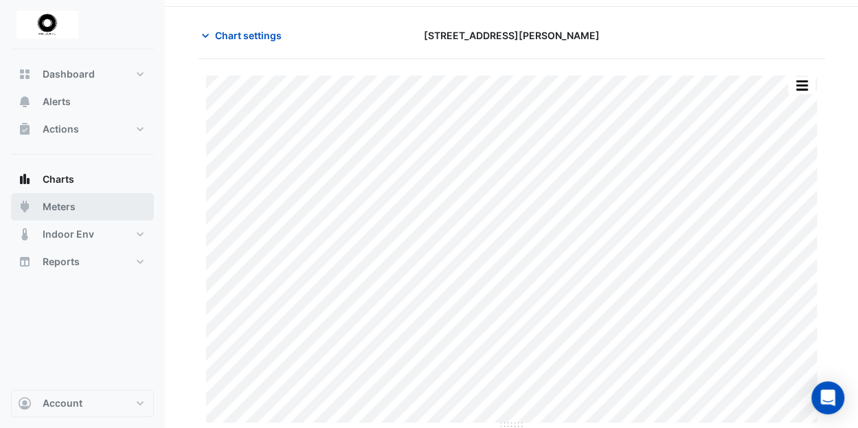
click at [55, 204] on span "Meters" at bounding box center [59, 207] width 33 height 14
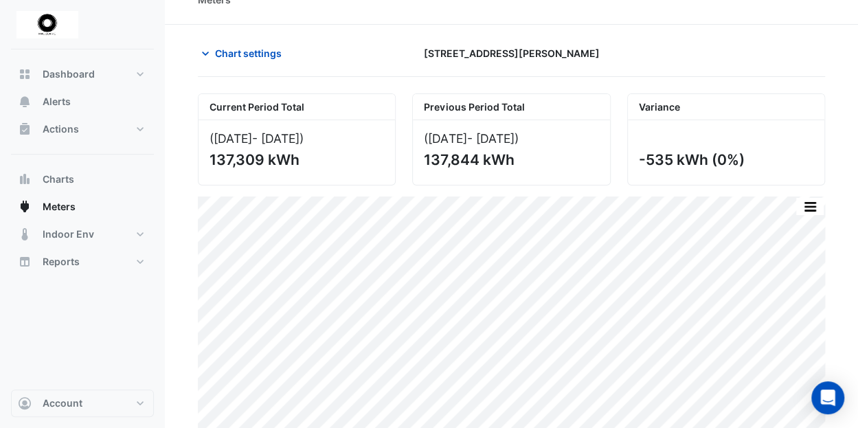
scroll to position [38, 0]
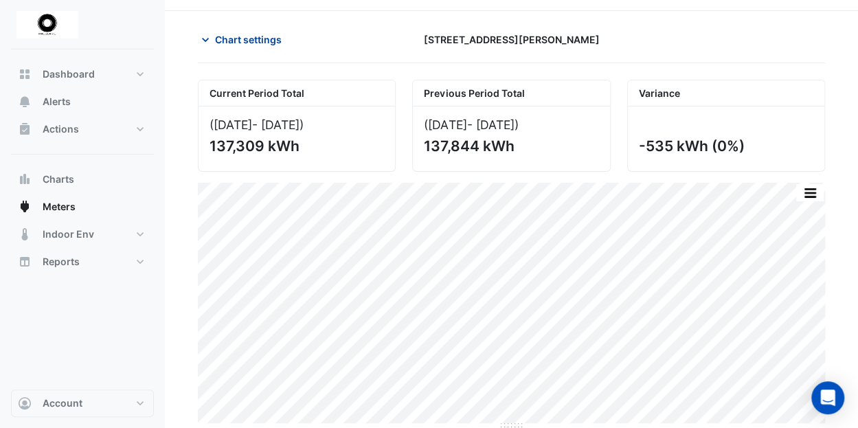
click at [205, 34] on icon "button" at bounding box center [205, 40] width 14 height 14
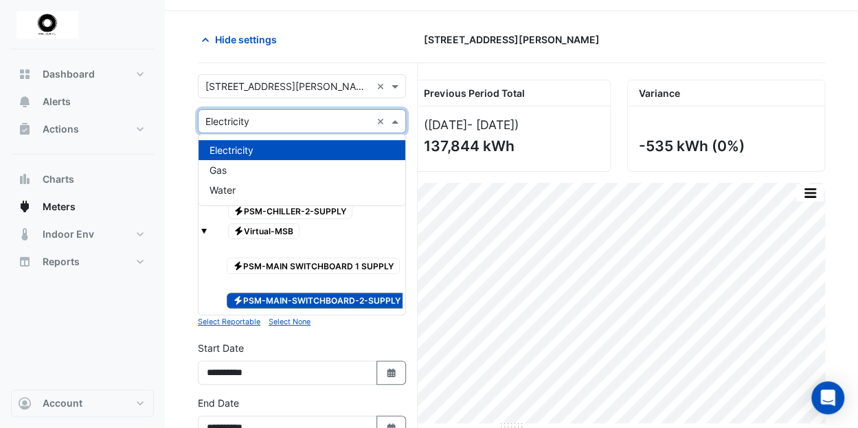
click at [393, 118] on span at bounding box center [396, 121] width 17 height 14
click at [229, 166] on div "Gas" at bounding box center [301, 170] width 207 height 20
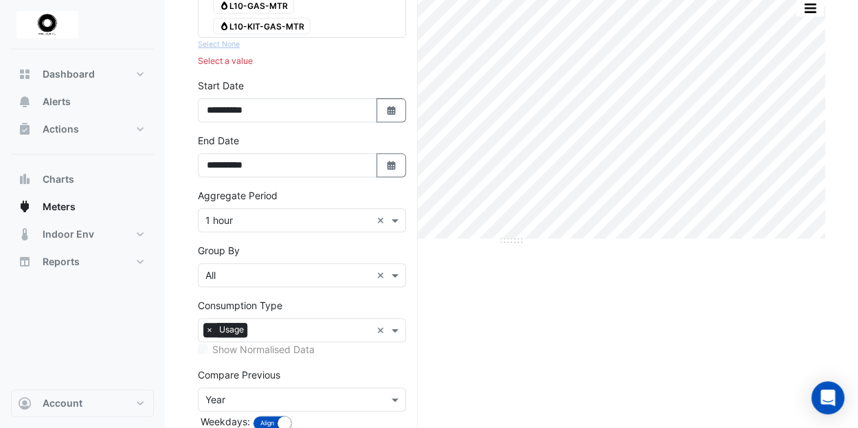
scroll to position [297, 0]
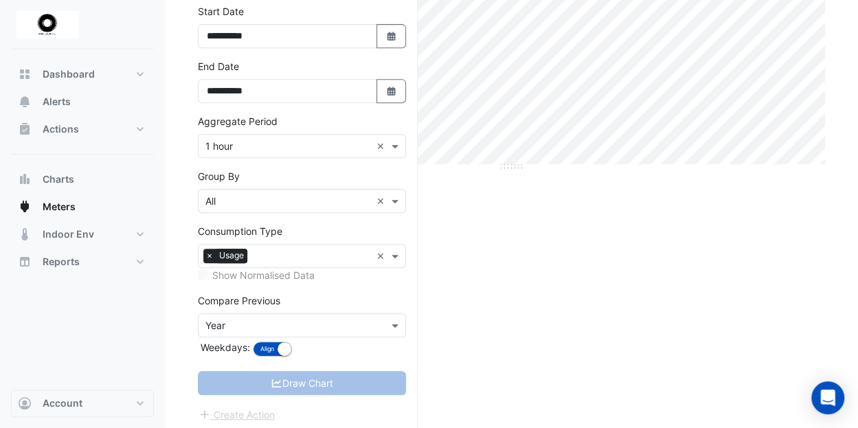
click at [510, 300] on div "Current Period Total ([DATE] - [DATE] ) 137,309 kWh Previous Period Total ([DAT…" at bounding box center [511, 127] width 627 height 613
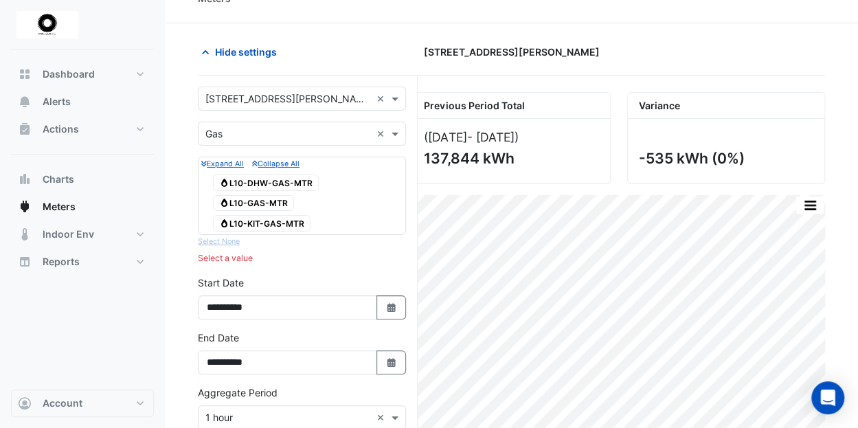
scroll to position [0, 0]
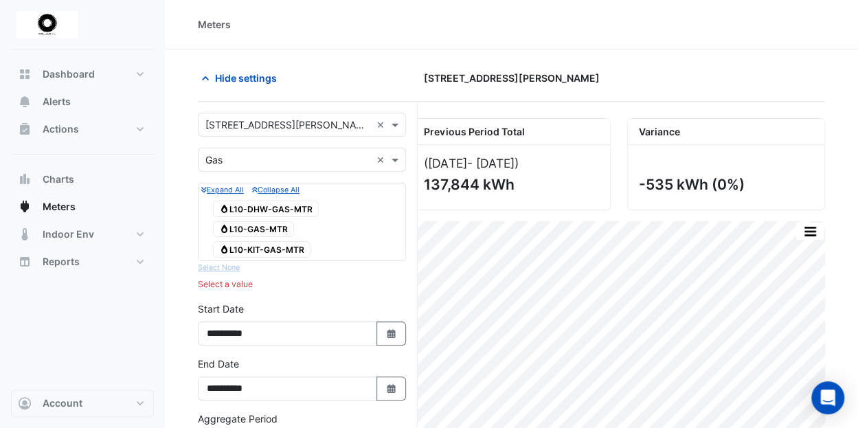
click at [539, 19] on div "Meters" at bounding box center [511, 24] width 627 height 14
drag, startPoint x: 840, startPoint y: 2, endPoint x: 564, endPoint y: 21, distance: 276.7
click at [564, 21] on div "Meters" at bounding box center [511, 24] width 627 height 14
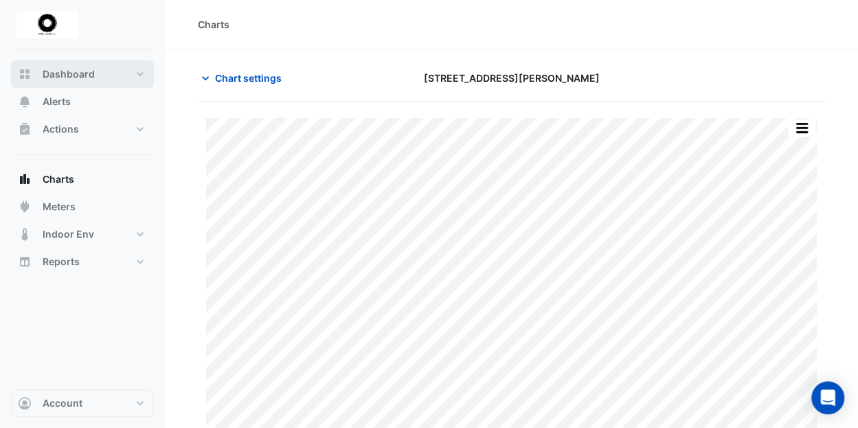
click at [55, 78] on span "Dashboard" at bounding box center [69, 74] width 52 height 14
select select "**"
